Goal: Task Accomplishment & Management: Use online tool/utility

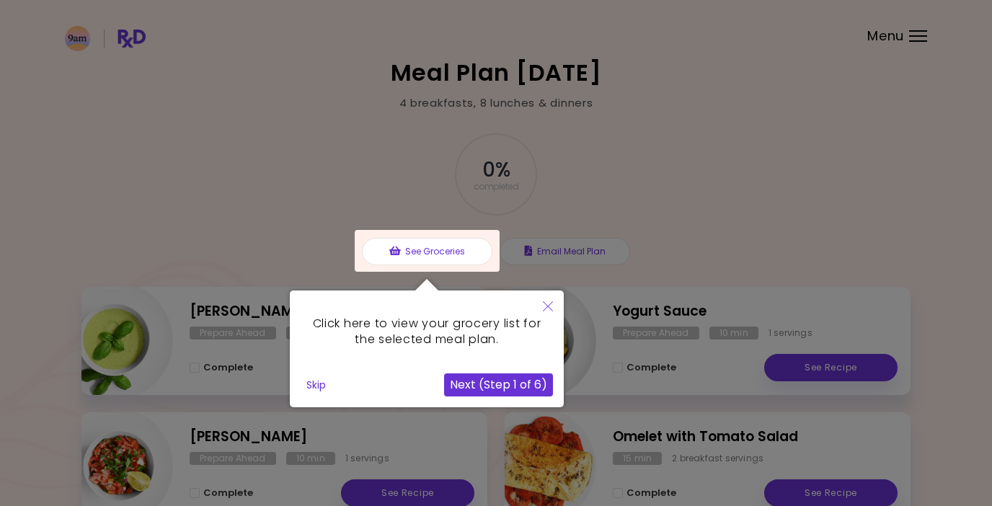
click at [507, 376] on button "Next (Step 1 of 6)" at bounding box center [498, 384] width 109 height 23
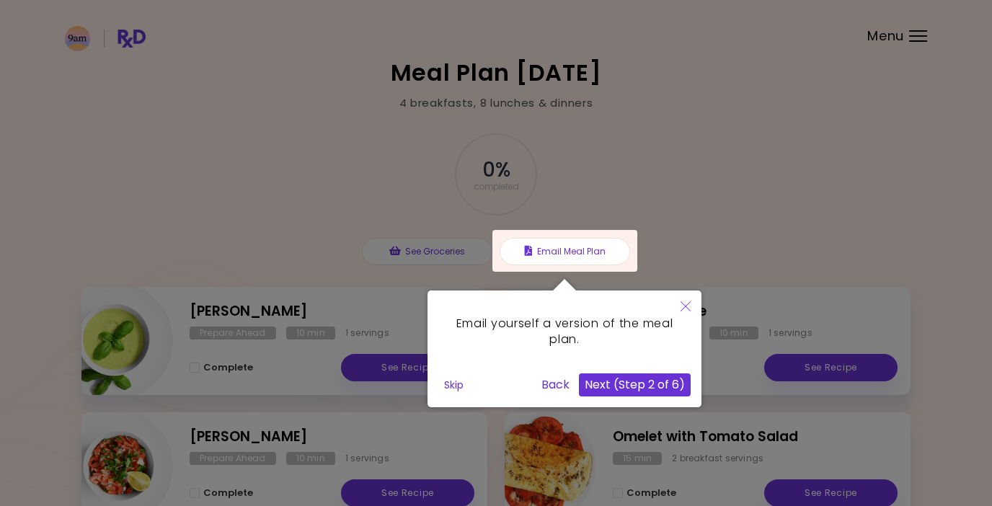
click at [664, 390] on button "Next (Step 2 of 6)" at bounding box center [635, 384] width 112 height 23
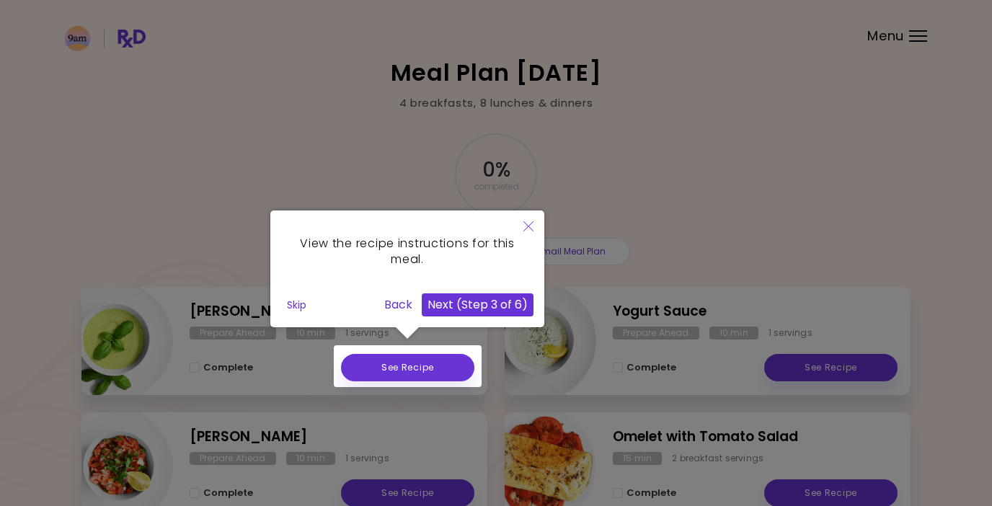
click at [510, 310] on button "Next (Step 3 of 6)" at bounding box center [478, 304] width 112 height 23
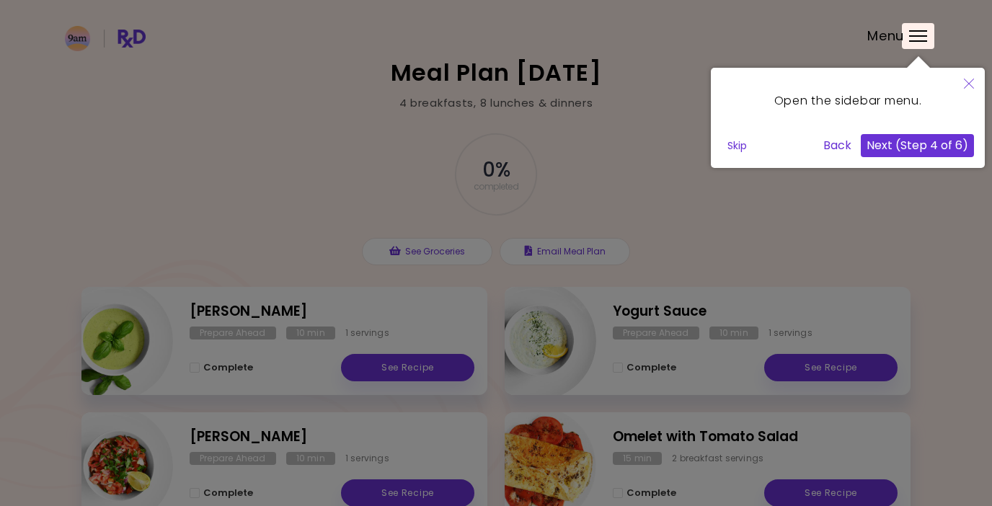
click at [880, 143] on button "Next (Step 4 of 6)" at bounding box center [917, 145] width 113 height 23
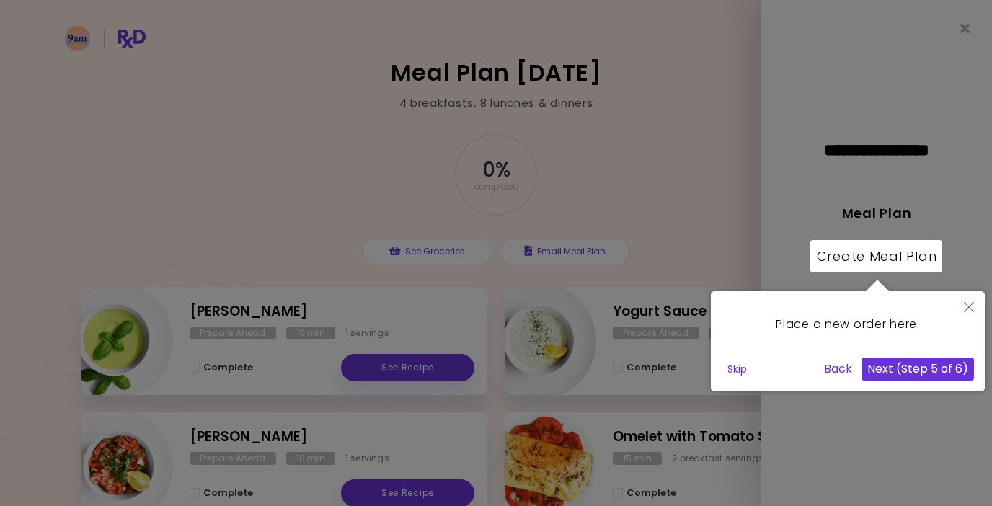
click at [909, 376] on button "Next (Step 5 of 6)" at bounding box center [918, 369] width 112 height 23
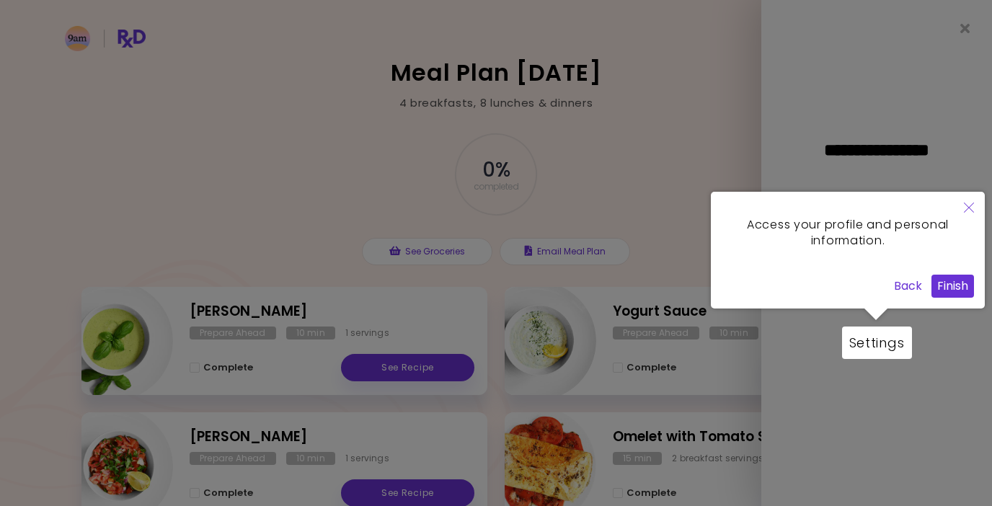
click at [935, 291] on button "Finish" at bounding box center [952, 286] width 43 height 23
